Goal: Transaction & Acquisition: Purchase product/service

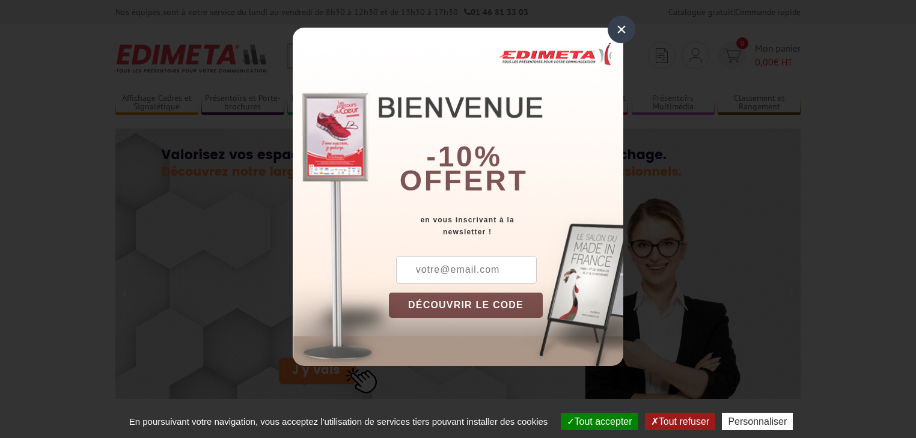
click at [620, 31] on div "×" at bounding box center [621, 30] width 28 height 28
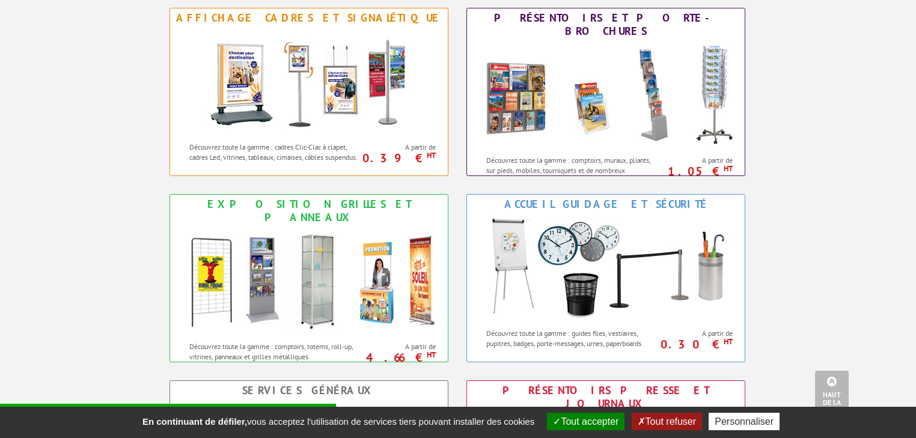
scroll to position [577, 0]
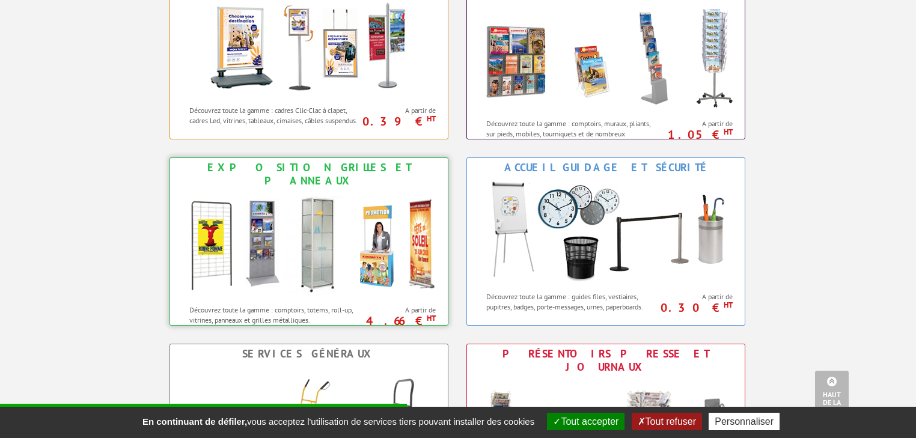
click at [240, 190] on img at bounding box center [309, 244] width 264 height 108
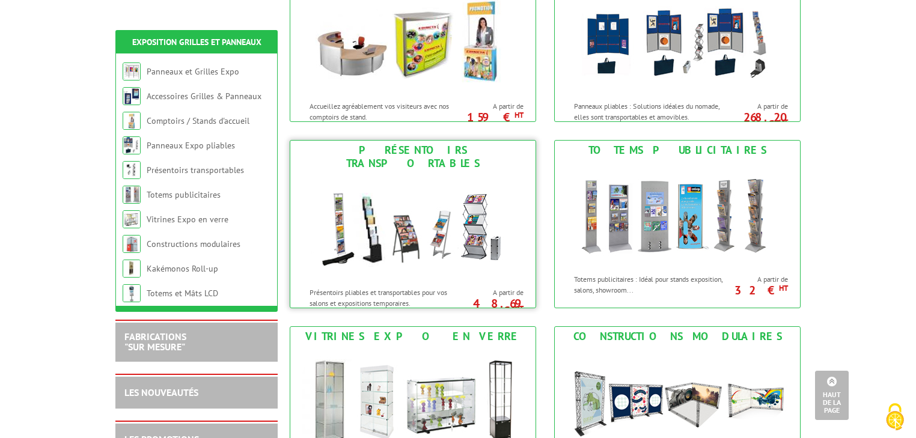
scroll to position [481, 0]
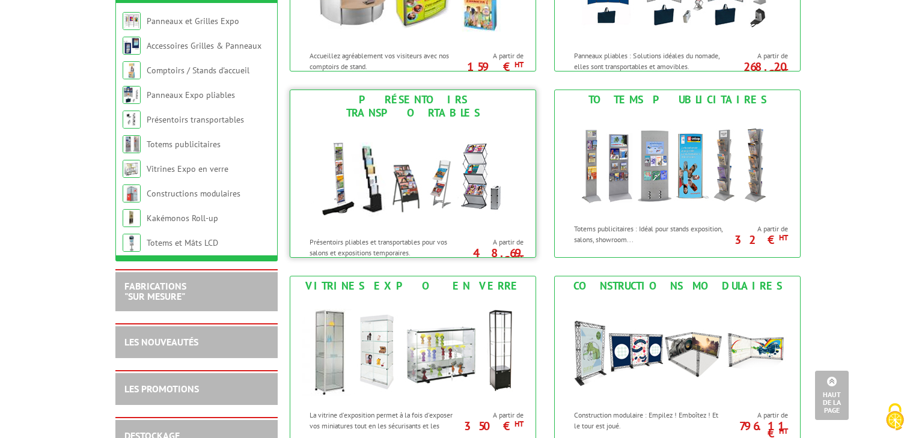
click at [406, 148] on img at bounding box center [413, 177] width 222 height 108
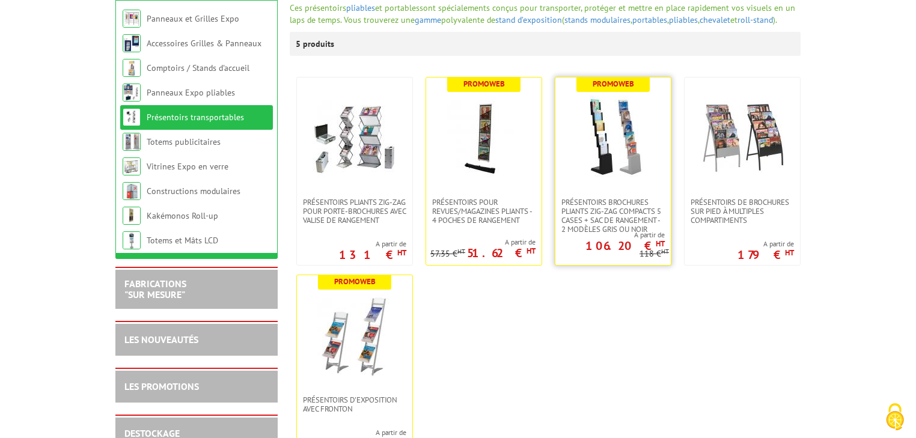
scroll to position [192, 0]
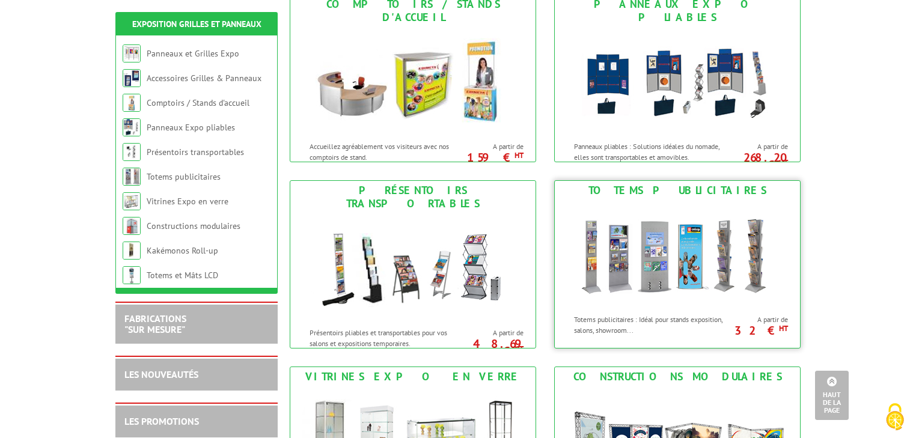
scroll to position [385, 0]
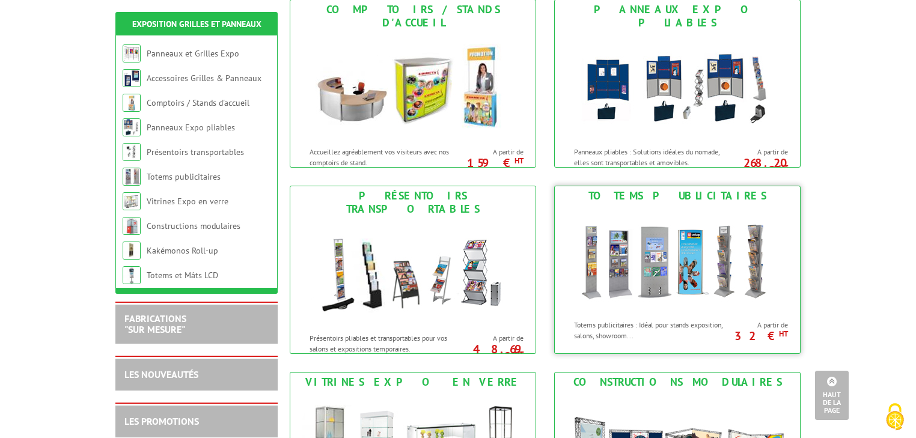
click at [648, 267] on img at bounding box center [677, 260] width 222 height 108
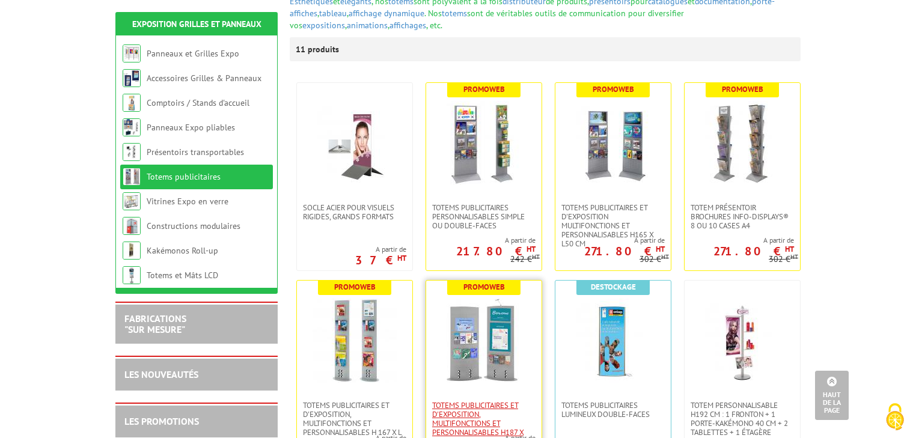
scroll to position [144, 0]
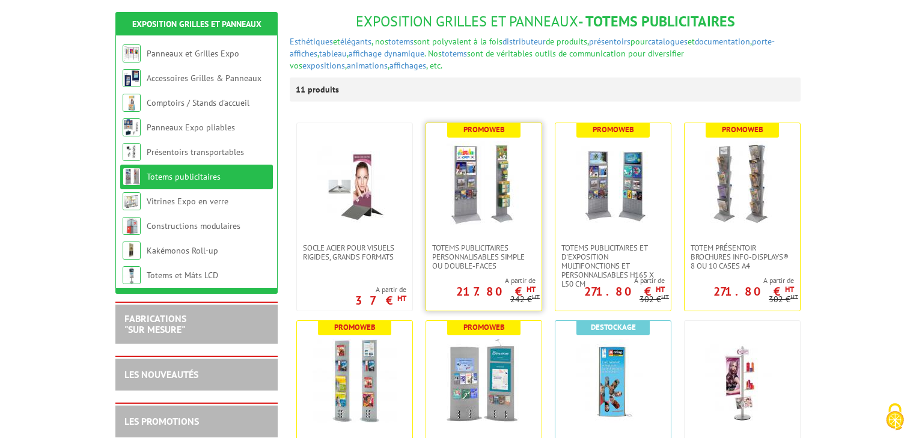
click at [498, 170] on img at bounding box center [484, 183] width 84 height 84
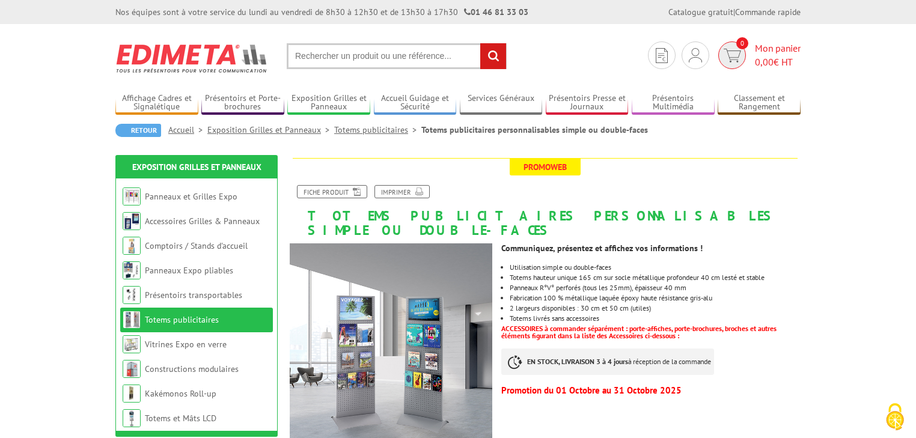
click at [764, 61] on span "0,00" at bounding box center [764, 62] width 19 height 12
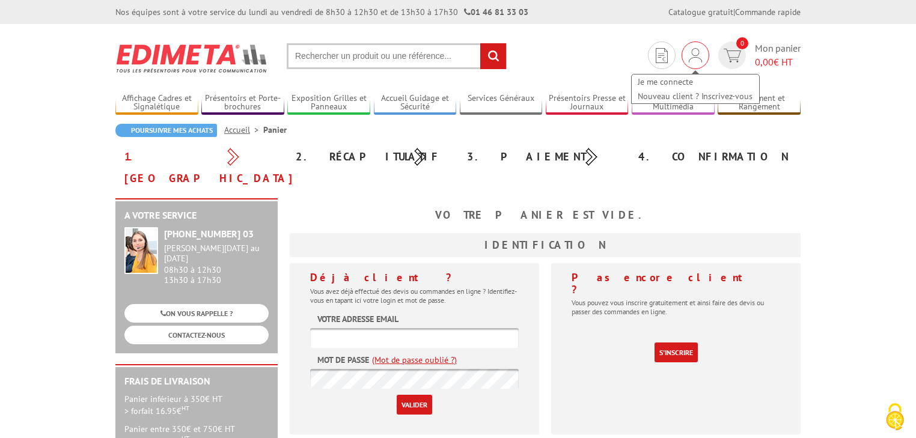
type input "[EMAIL_ADDRESS][DOMAIN_NAME]"
click at [698, 56] on img at bounding box center [695, 55] width 13 height 14
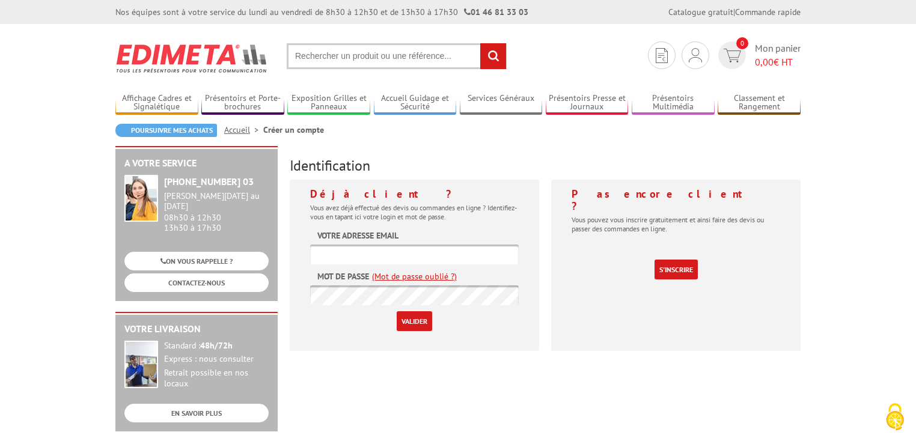
type input "[EMAIL_ADDRESS][DOMAIN_NAME]"
click at [410, 329] on input "Valider" at bounding box center [414, 321] width 35 height 20
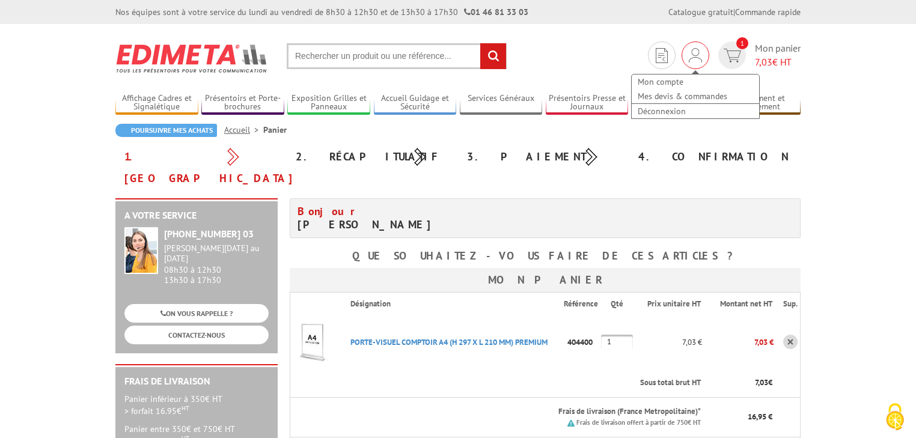
click at [685, 48] on div "Mon compte Mes devis & commandes Déconnexion" at bounding box center [695, 55] width 28 height 28
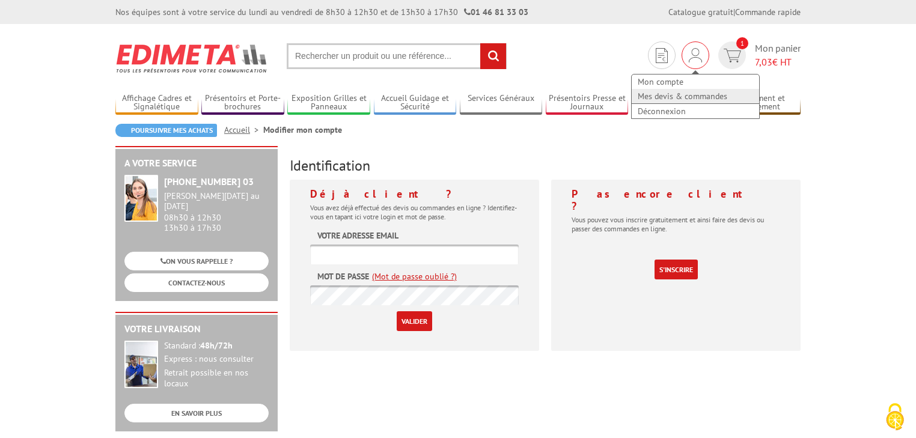
type input "[EMAIL_ADDRESS][DOMAIN_NAME]"
click at [687, 98] on link "Mes devis & commandes" at bounding box center [695, 96] width 127 height 14
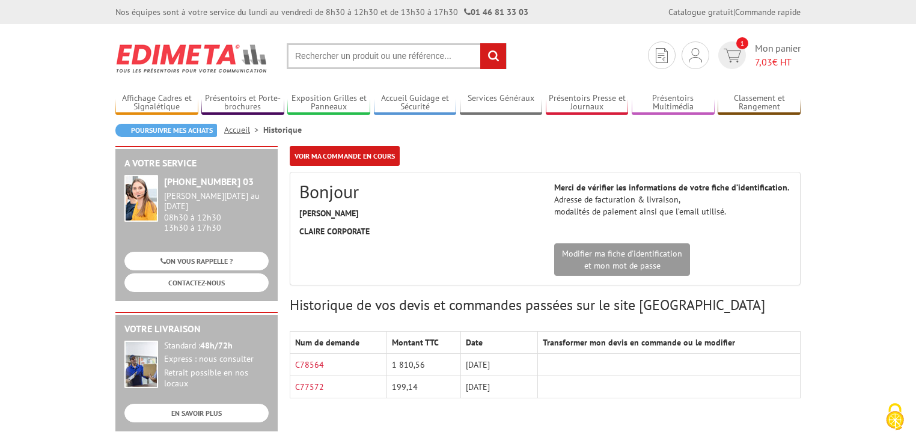
scroll to position [48, 0]
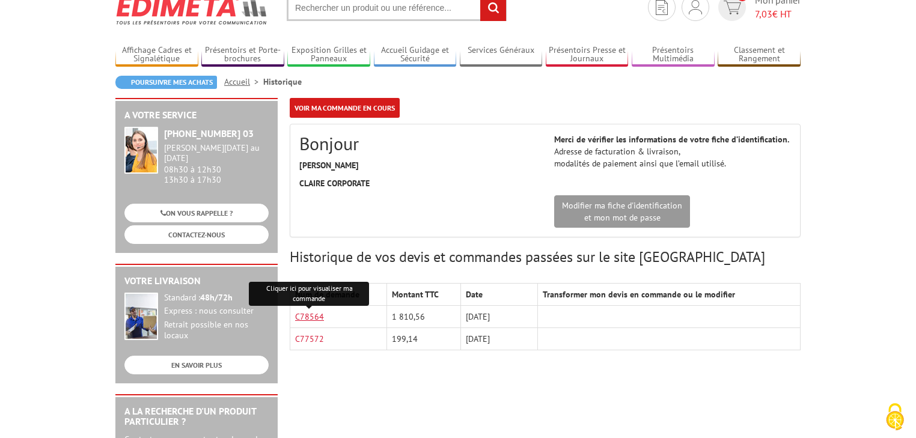
click at [308, 315] on link "C78564" at bounding box center [309, 316] width 29 height 11
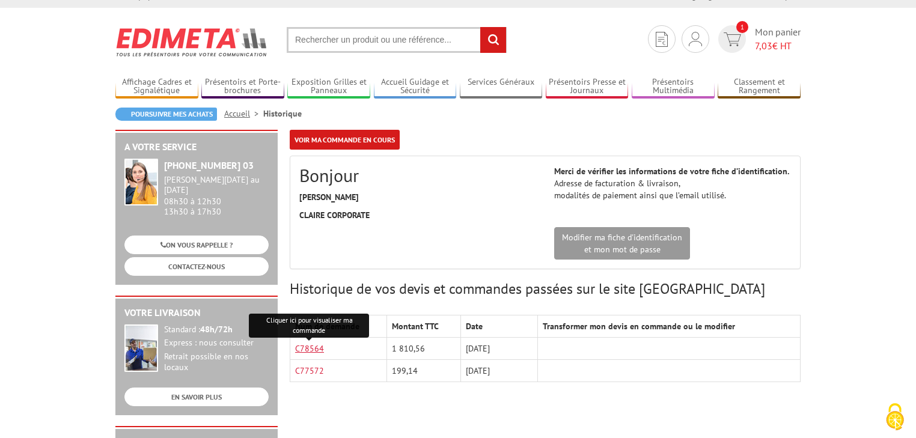
scroll to position [0, 0]
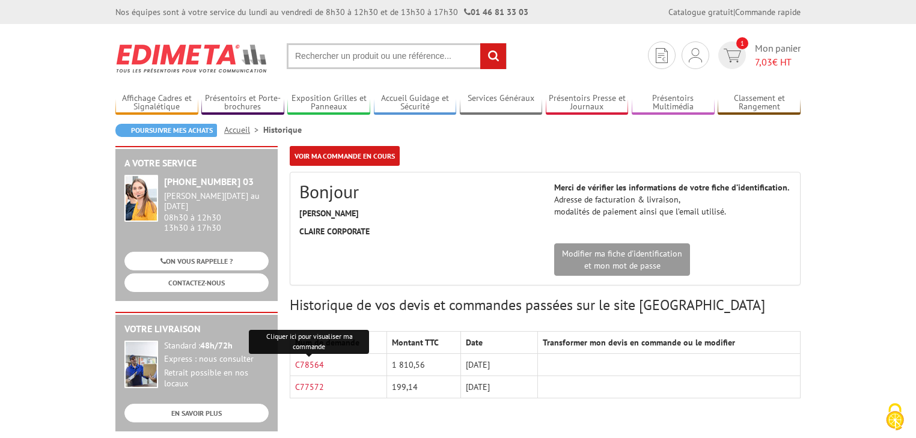
click at [390, 58] on input "text" at bounding box center [397, 56] width 220 height 26
paste input "301210"
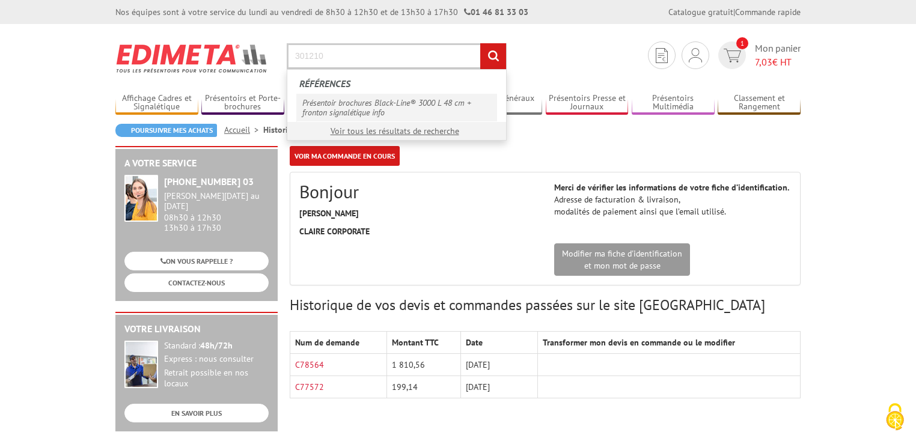
type input "301210"
click at [428, 101] on link "Présentoir brochures Black-Line® 3000 L 48 cm + fronton signalétique info" at bounding box center [396, 108] width 201 height 28
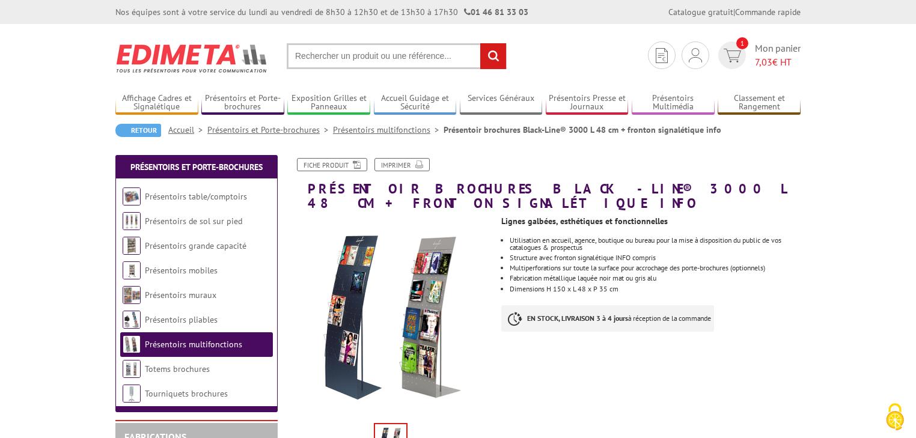
click at [759, 44] on span "Mon panier 7,03 € HT" at bounding box center [778, 55] width 46 height 28
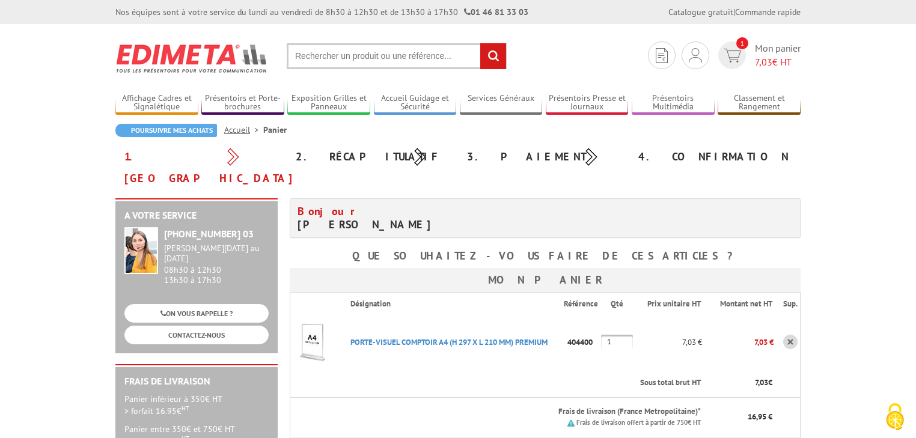
scroll to position [48, 0]
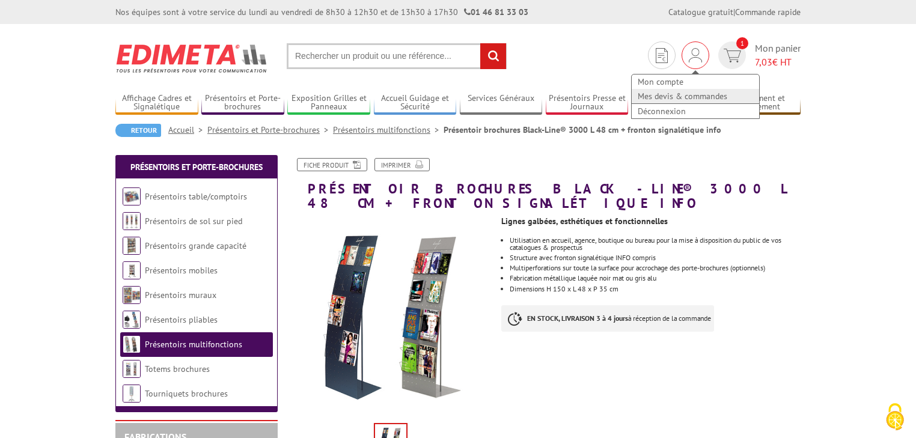
click at [669, 100] on link "Mes devis & commandes" at bounding box center [695, 96] width 127 height 14
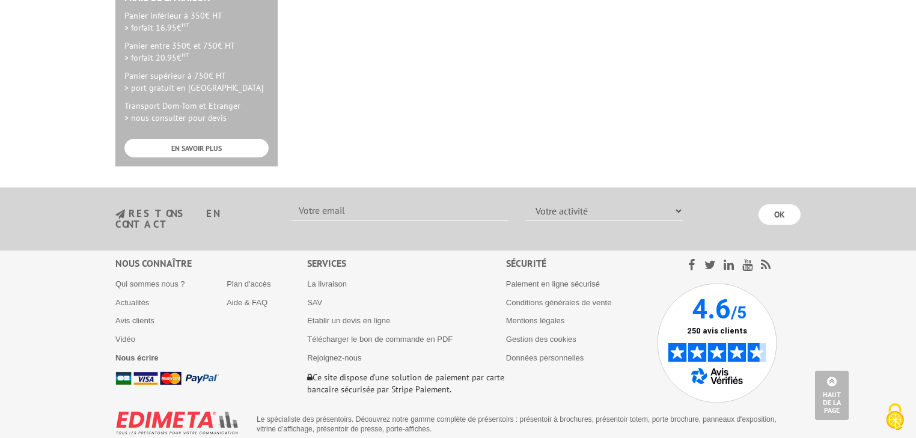
scroll to position [615, 0]
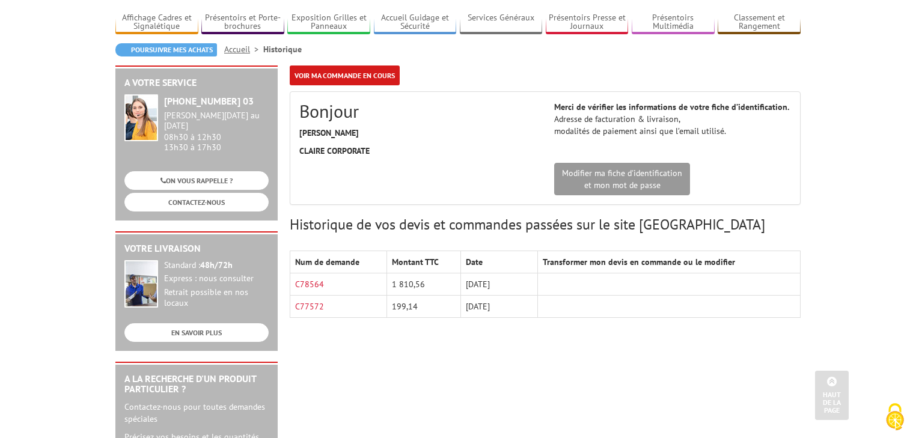
scroll to position [0, 0]
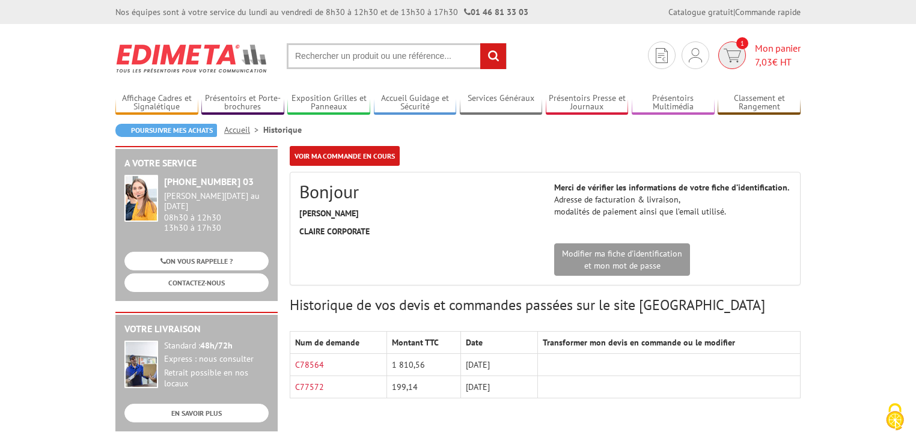
click at [740, 52] on span "1" at bounding box center [732, 55] width 28 height 28
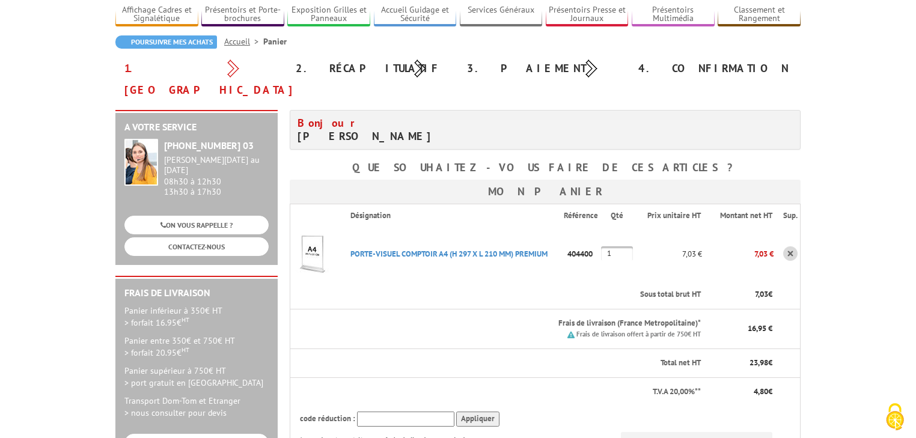
scroll to position [96, 0]
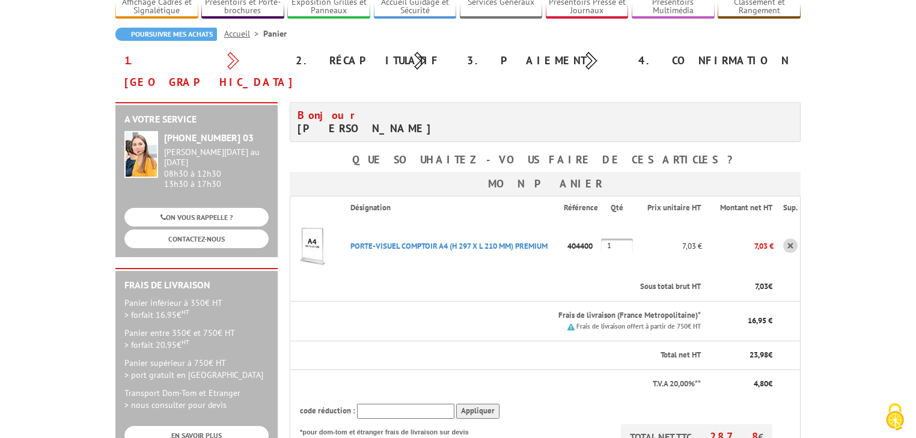
click at [793, 239] on link at bounding box center [790, 246] width 14 height 14
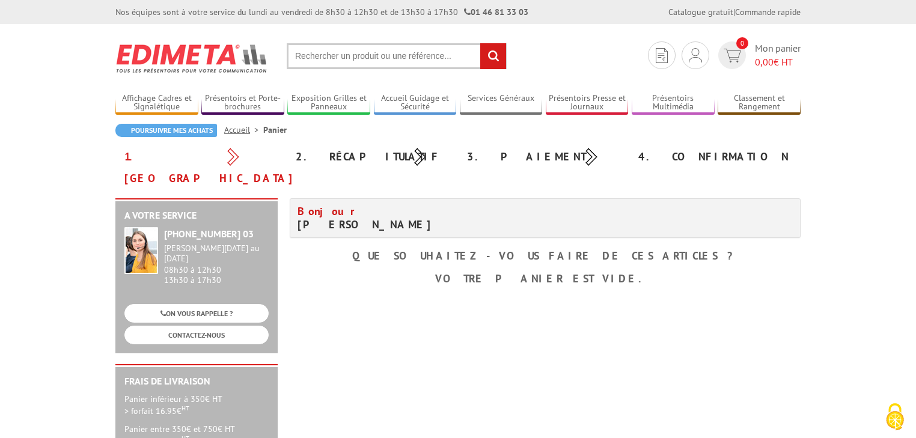
click at [324, 59] on input "text" at bounding box center [397, 56] width 220 height 26
click at [398, 61] on input "text" at bounding box center [397, 56] width 220 height 26
paste input "3050"
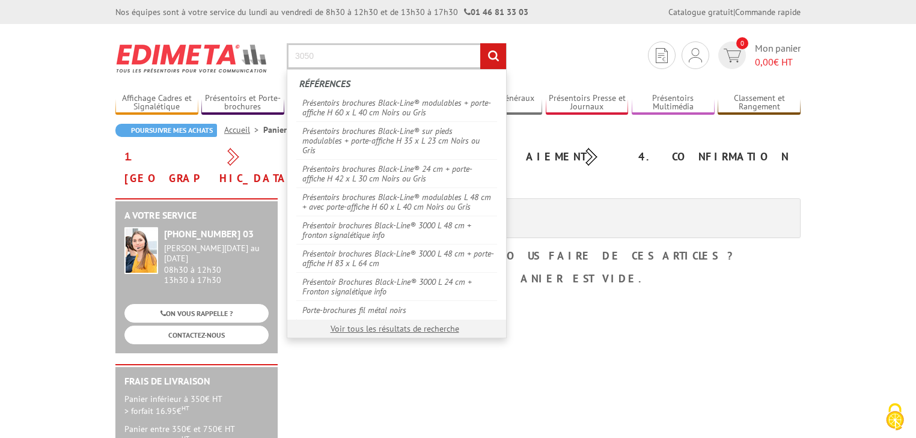
type input "3050"
click at [480, 43] on input "rechercher" at bounding box center [493, 56] width 26 height 26
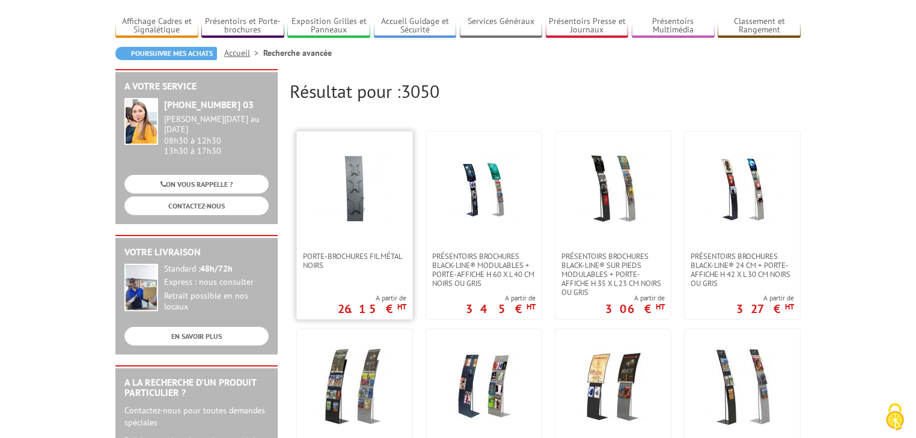
scroll to position [96, 0]
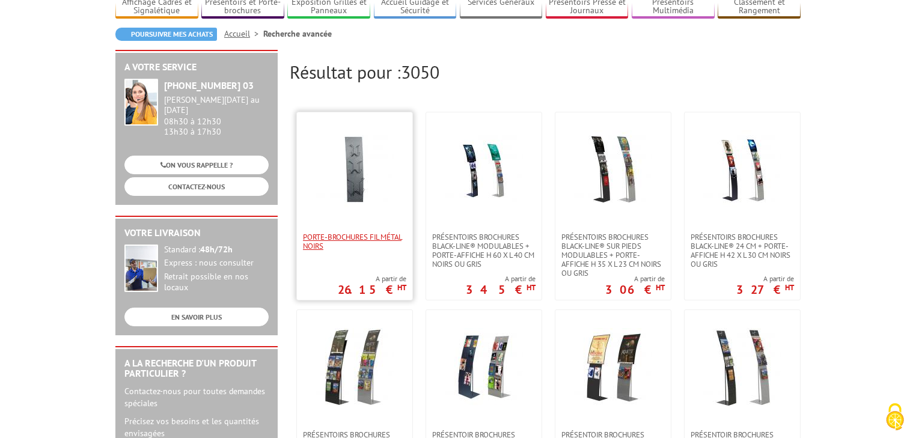
click at [379, 249] on span "Porte-brochures fil métal noirs" at bounding box center [354, 242] width 103 height 18
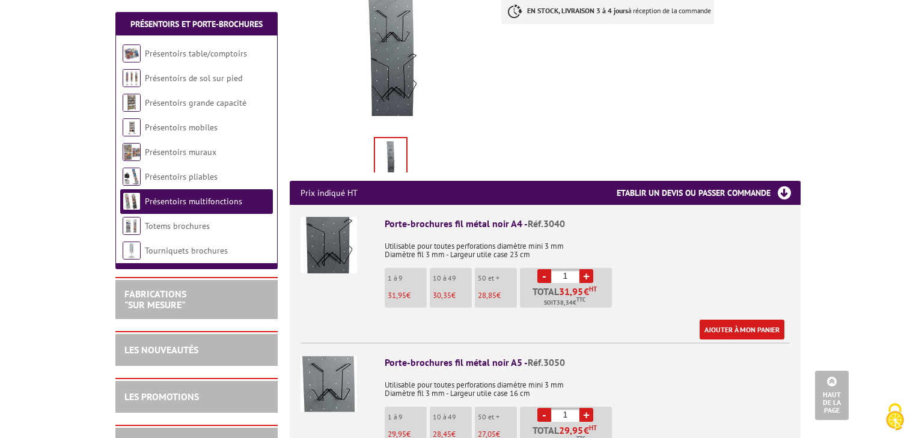
scroll to position [288, 0]
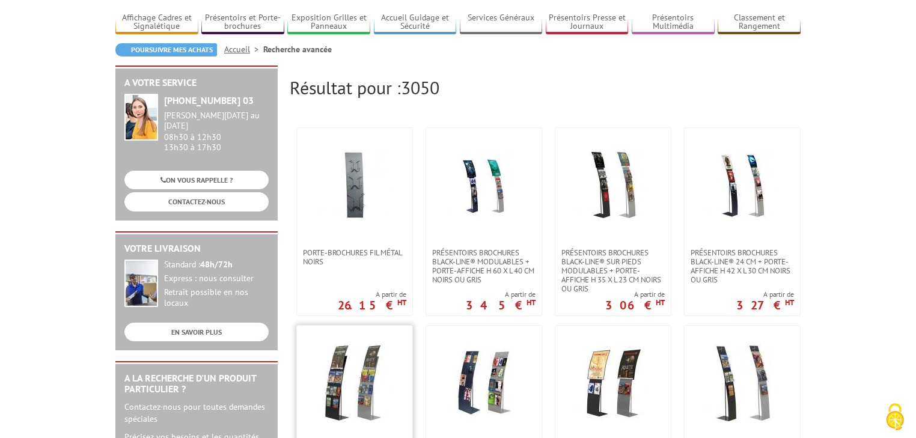
scroll to position [193, 0]
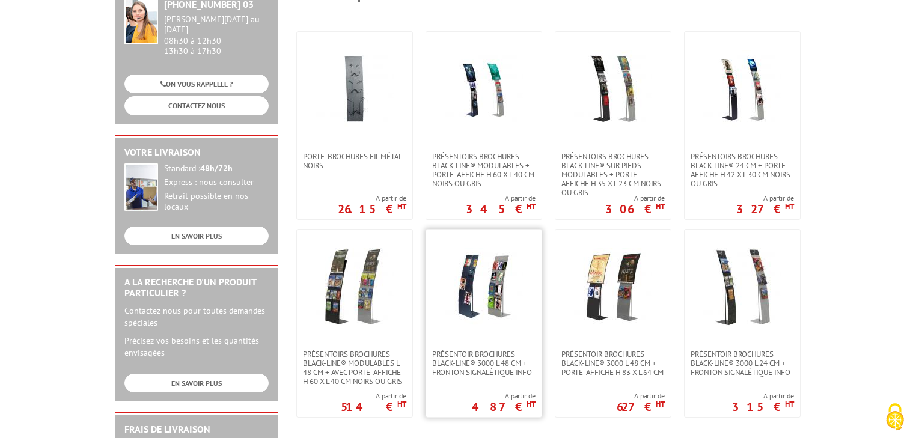
click at [489, 282] on img at bounding box center [484, 287] width 78 height 78
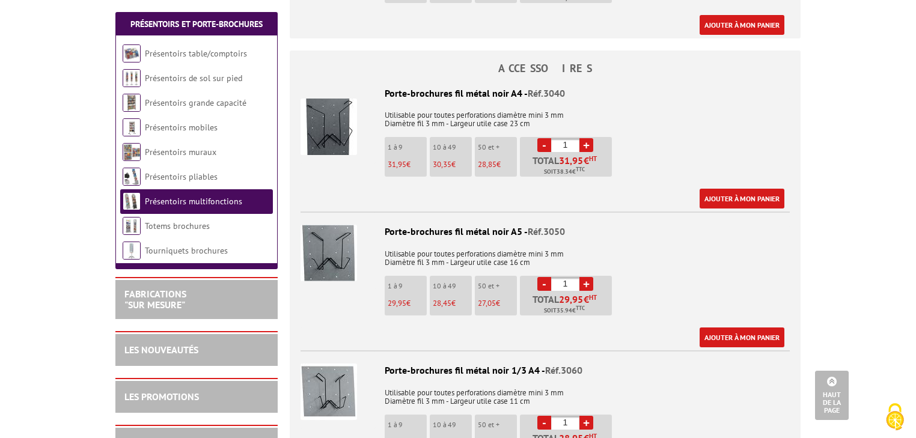
scroll to position [769, 0]
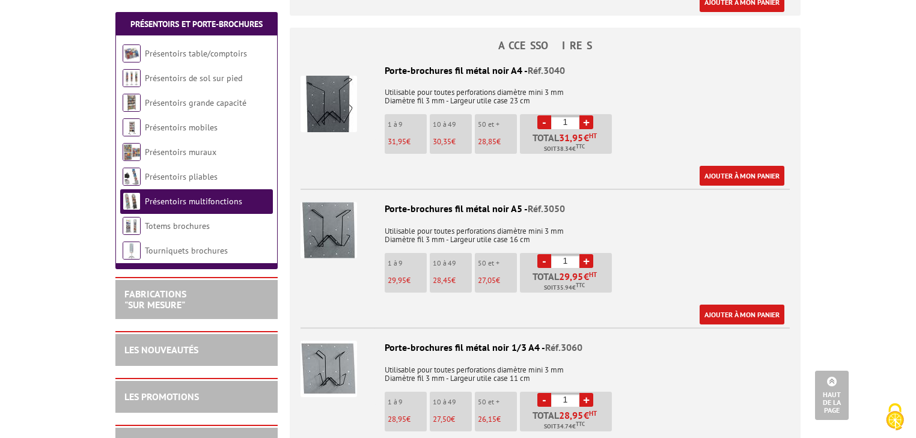
click at [589, 254] on link "+" at bounding box center [586, 261] width 14 height 14
click at [544, 254] on link "-" at bounding box center [544, 261] width 14 height 14
click at [748, 305] on link "Ajouter à mon panier" at bounding box center [741, 315] width 85 height 20
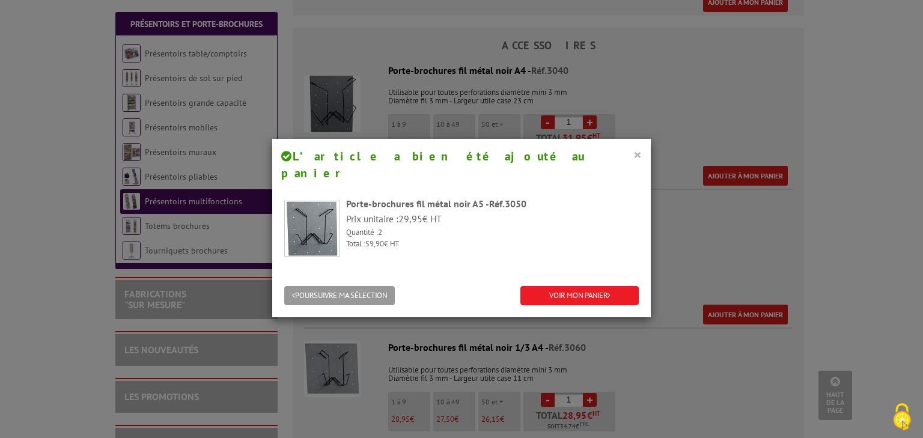
click at [633, 153] on button "×" at bounding box center [637, 155] width 8 height 16
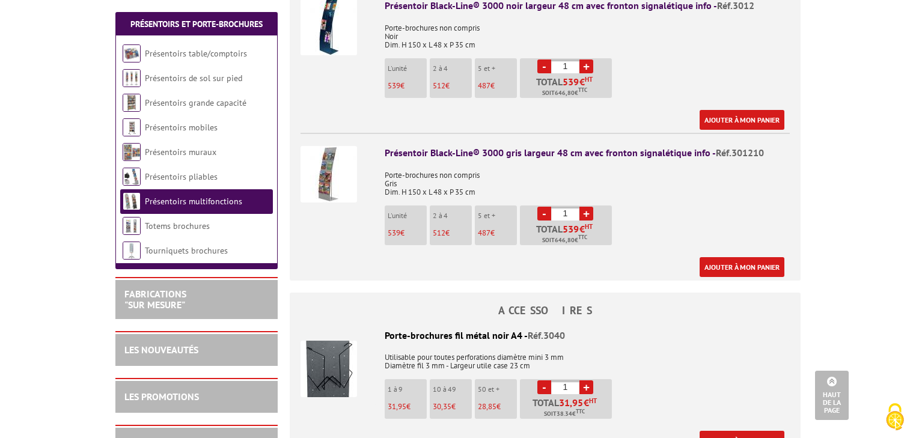
scroll to position [529, 0]
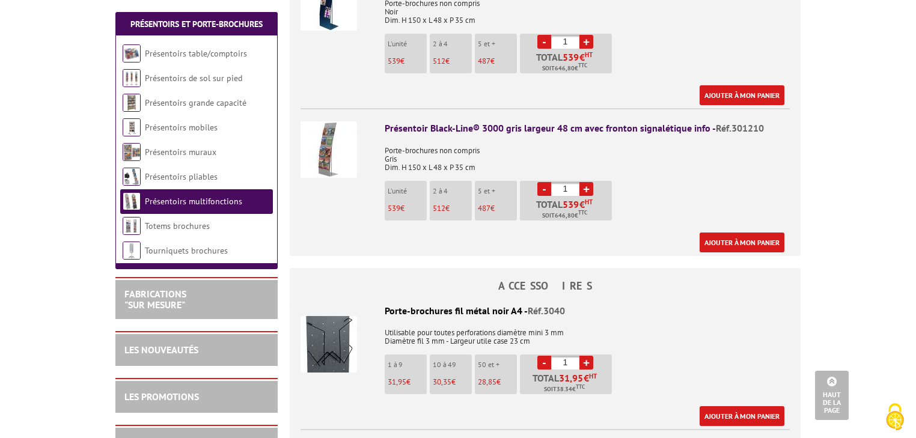
click at [340, 148] on img at bounding box center [328, 149] width 56 height 56
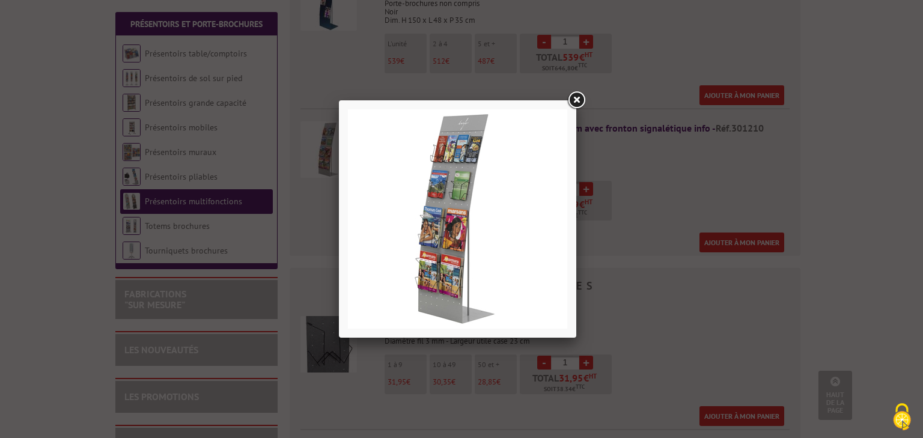
click at [484, 170] on img at bounding box center [457, 218] width 219 height 219
click at [577, 98] on link at bounding box center [576, 101] width 22 height 22
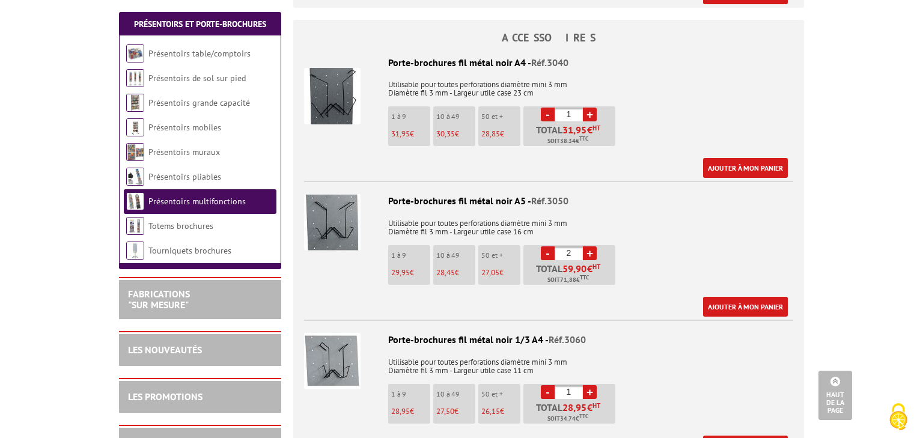
scroll to position [769, 0]
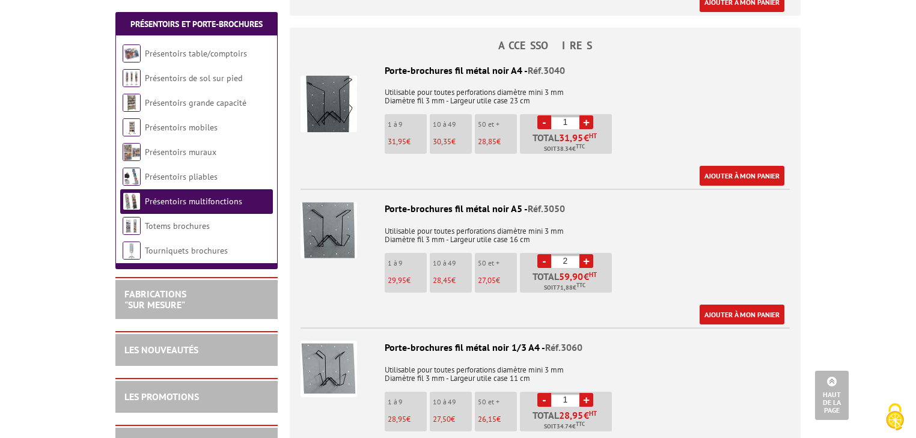
click at [420, 358] on p "Utilisable pour toutes perforations diamètre mini 3 mm Diamètre fil 3 mm - Larg…" at bounding box center [544, 370] width 489 height 25
click at [351, 305] on div "Ajouter à mon panier" at bounding box center [542, 315] width 484 height 20
click at [588, 254] on link "+" at bounding box center [586, 261] width 14 height 14
click at [546, 254] on link "-" at bounding box center [544, 261] width 14 height 14
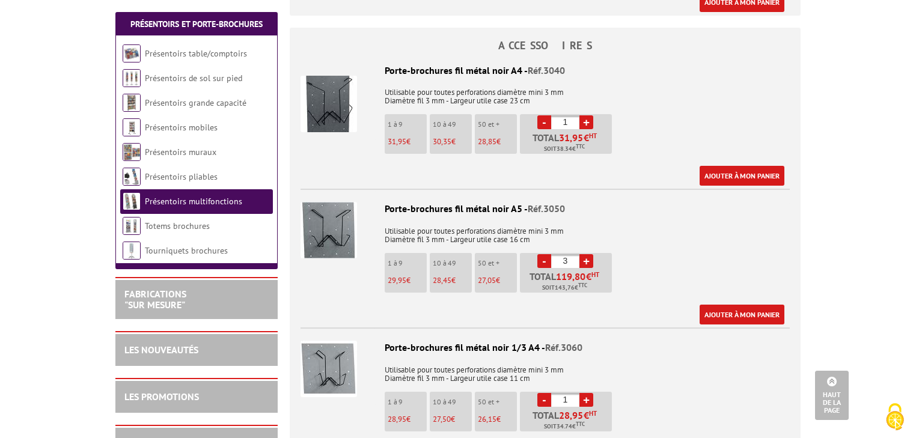
click at [545, 254] on link "-" at bounding box center [544, 261] width 14 height 14
type input "2"
click at [759, 305] on link "Ajouter à mon panier" at bounding box center [741, 315] width 85 height 20
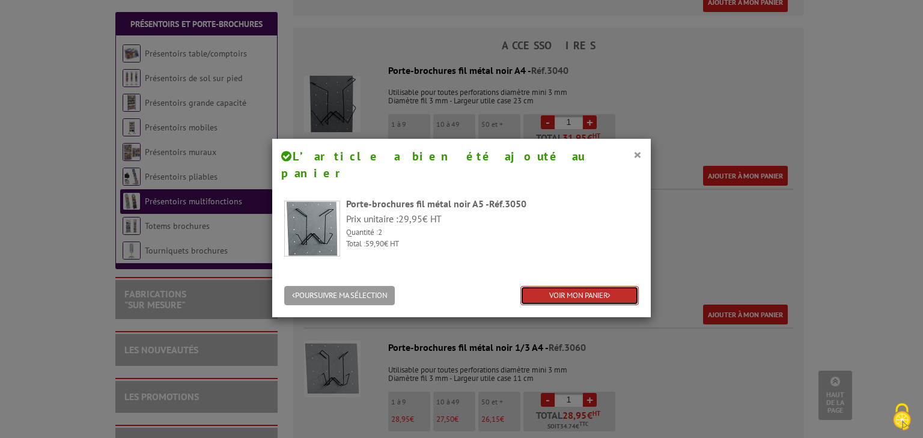
click at [540, 286] on link "VOIR MON PANIER" at bounding box center [579, 296] width 118 height 20
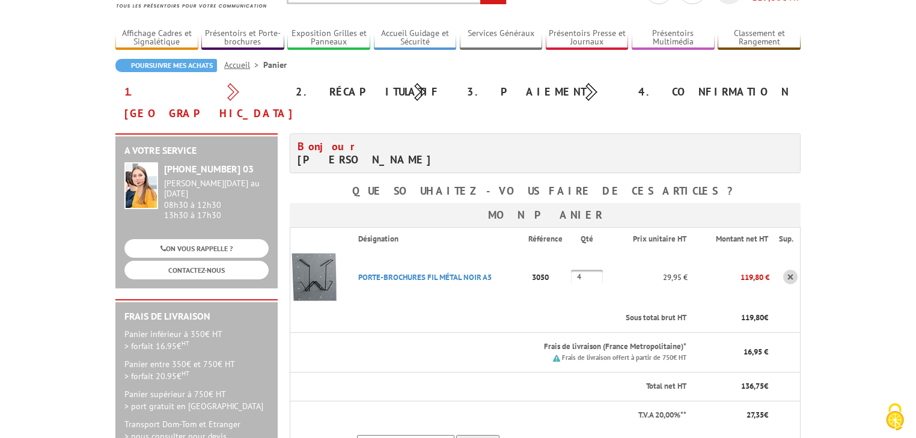
scroll to position [48, 0]
